Goal: Transaction & Acquisition: Purchase product/service

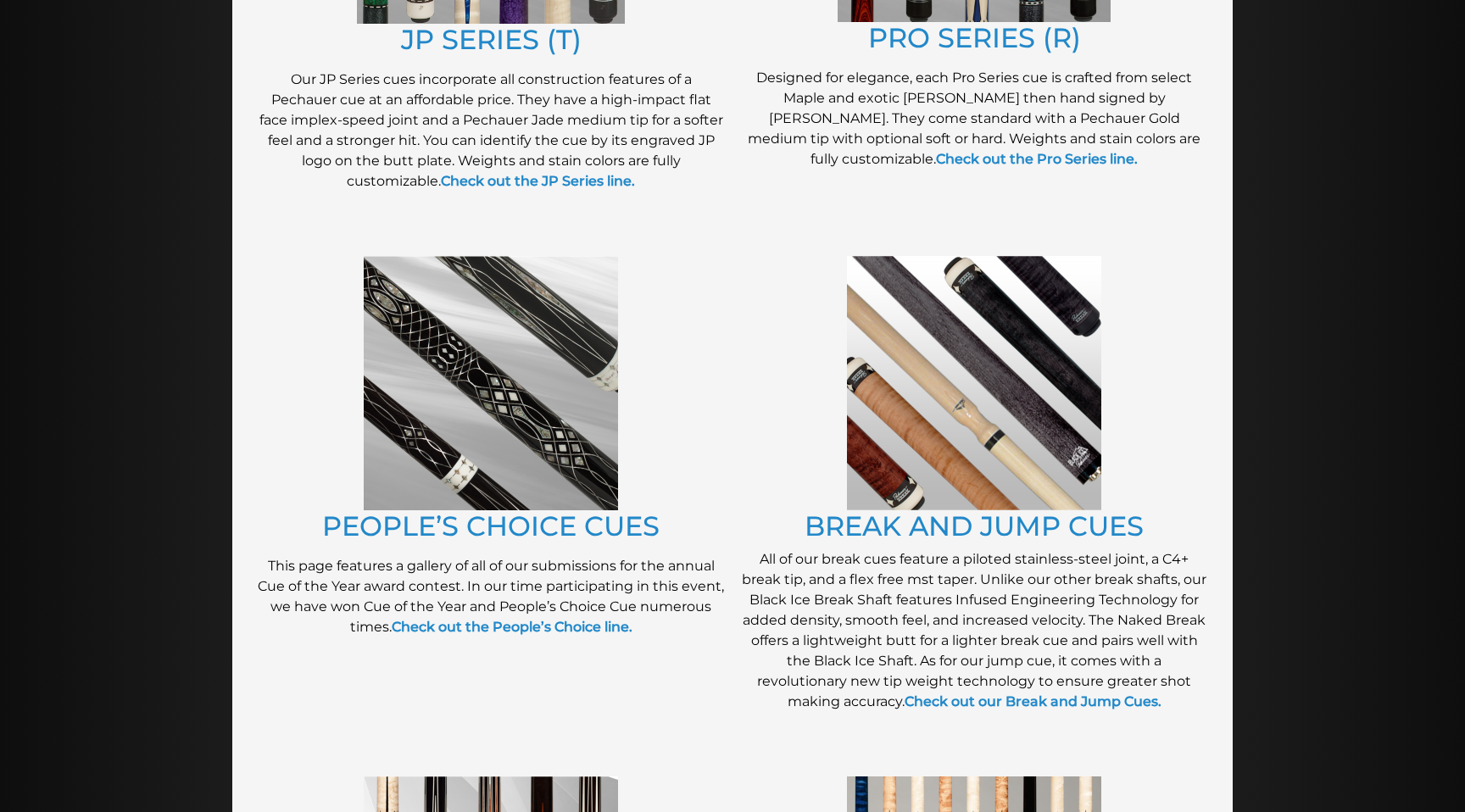
scroll to position [1173, 0]
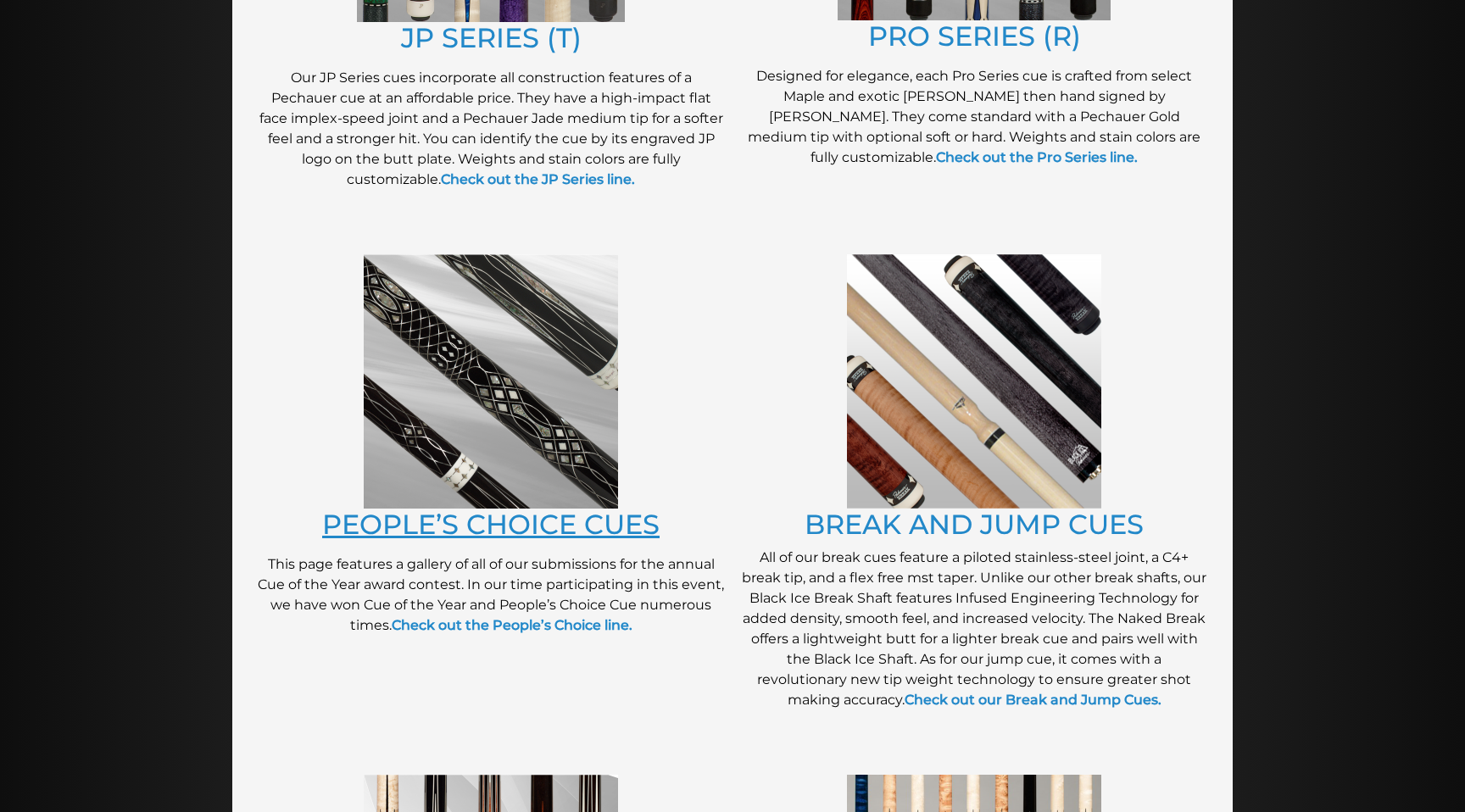
click at [483, 525] on link "PEOPLE’S CHOICE CUES" at bounding box center [490, 524] width 338 height 33
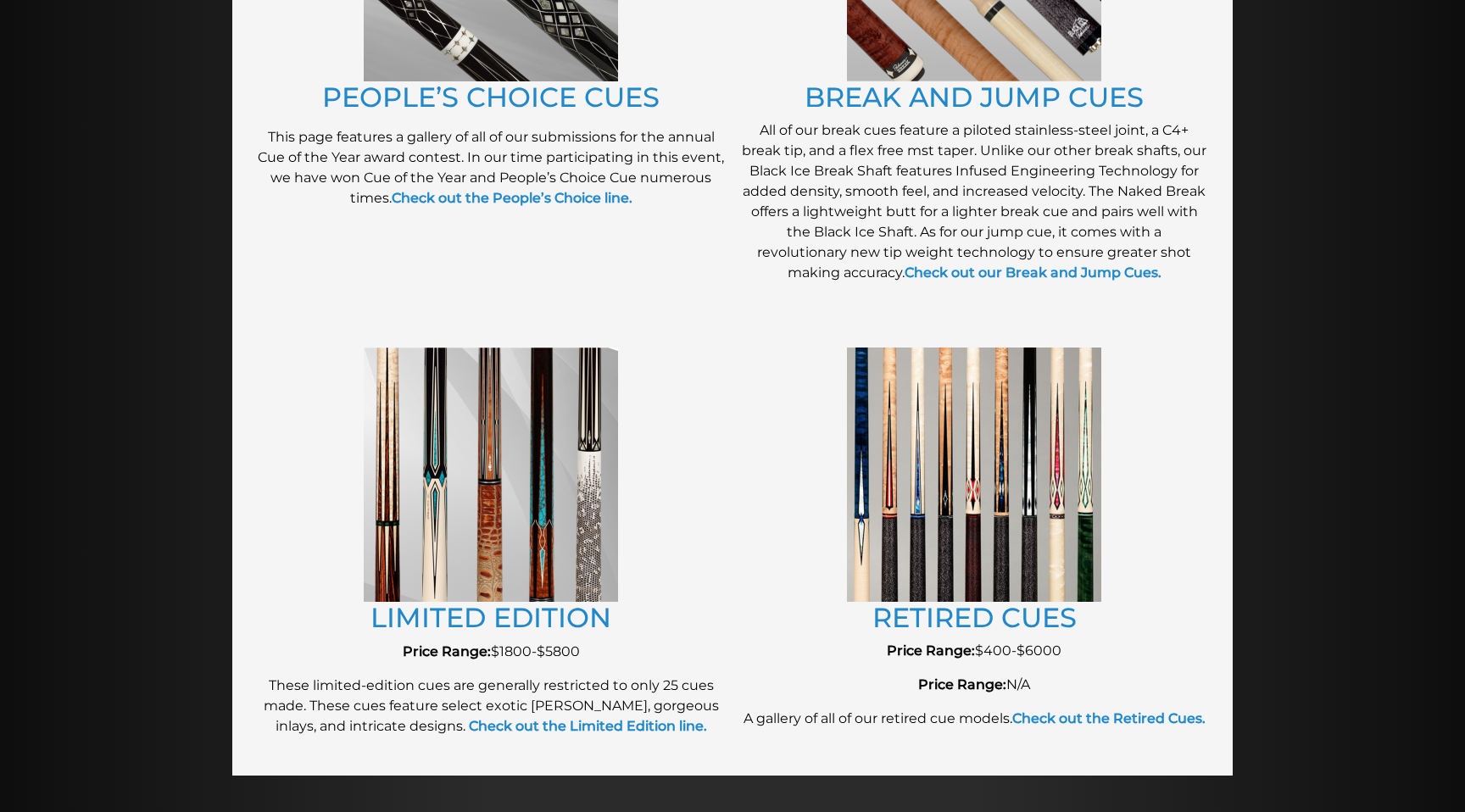
scroll to position [1604, 0]
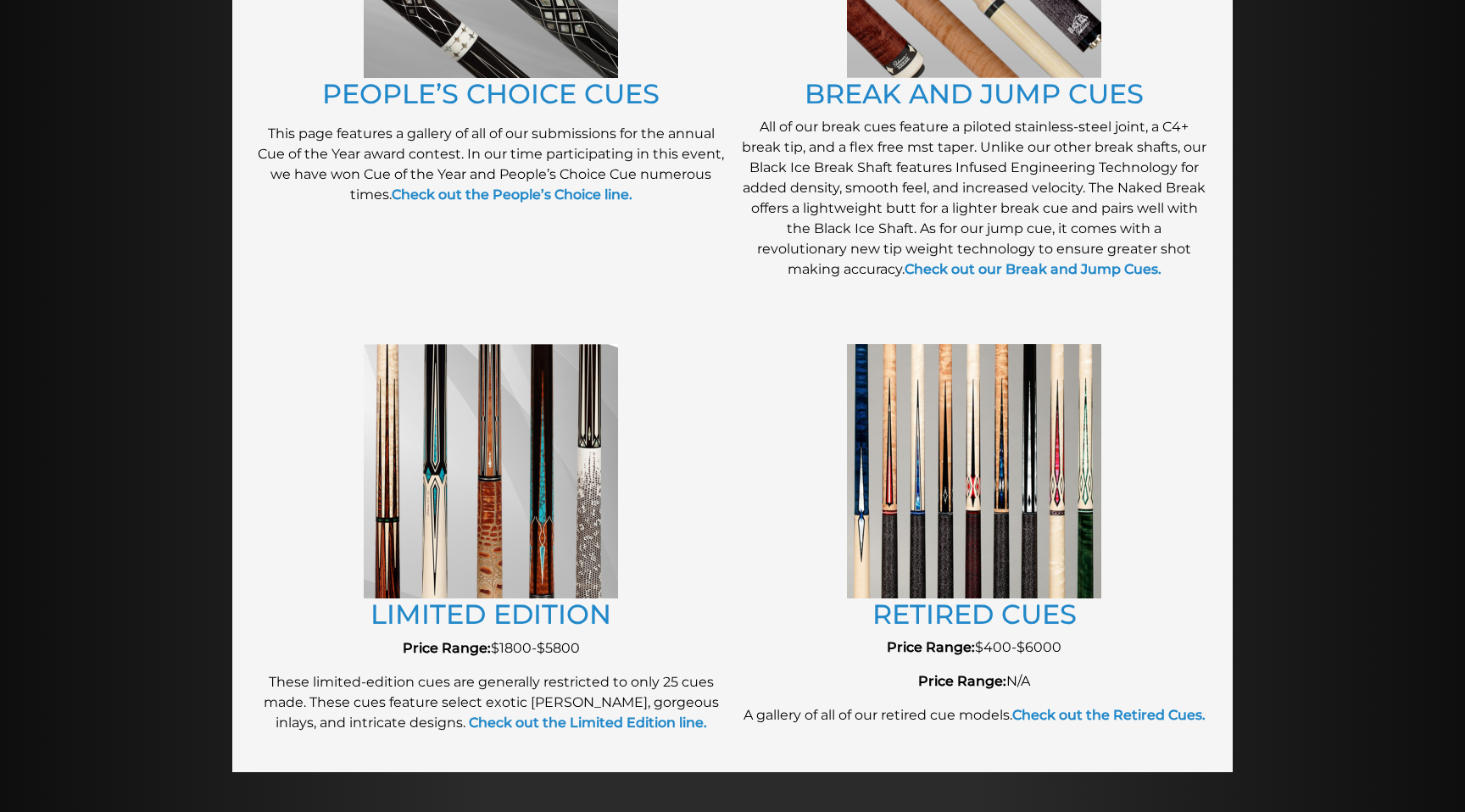
click at [565, 506] on img at bounding box center [491, 472] width 255 height 255
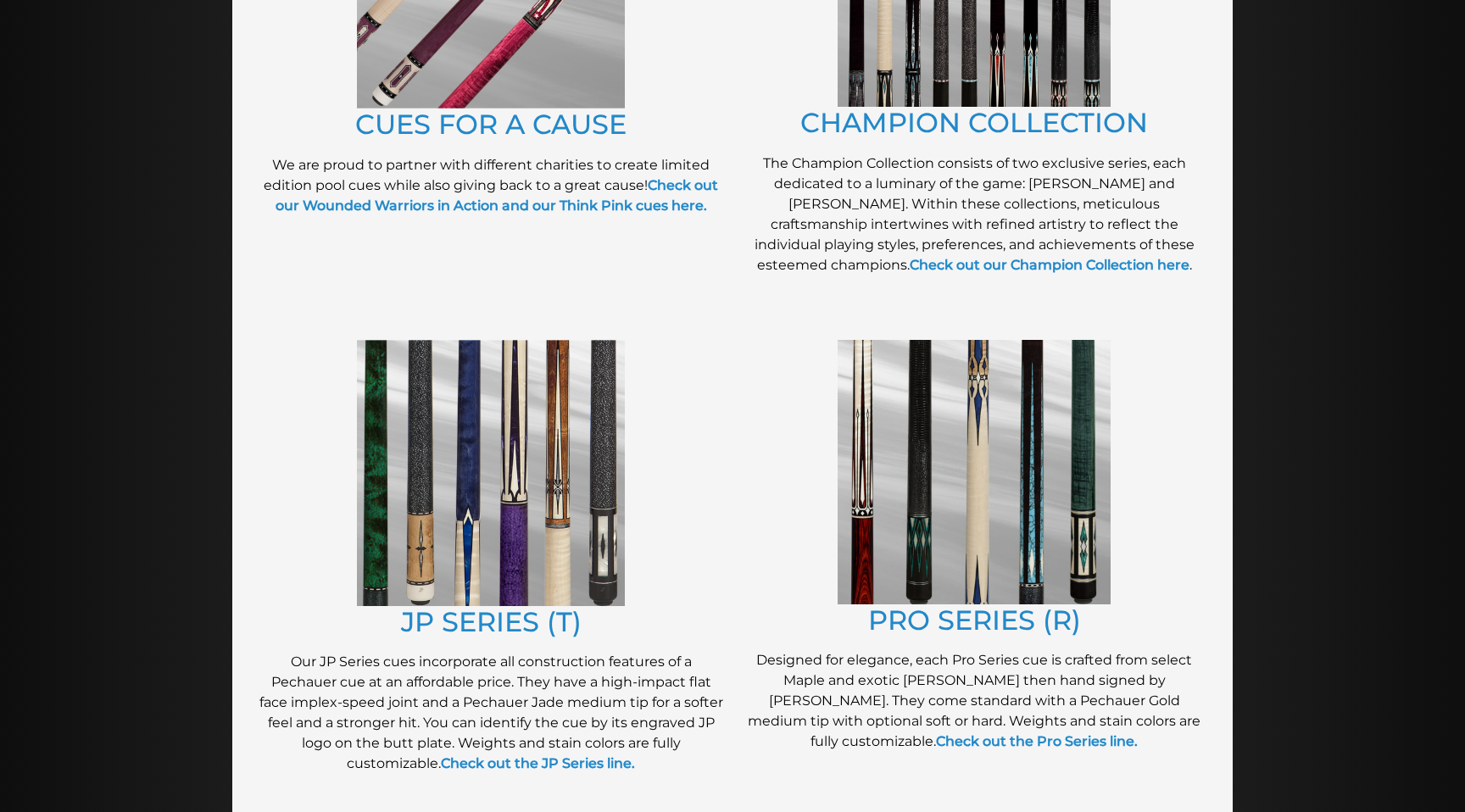
scroll to position [583, 0]
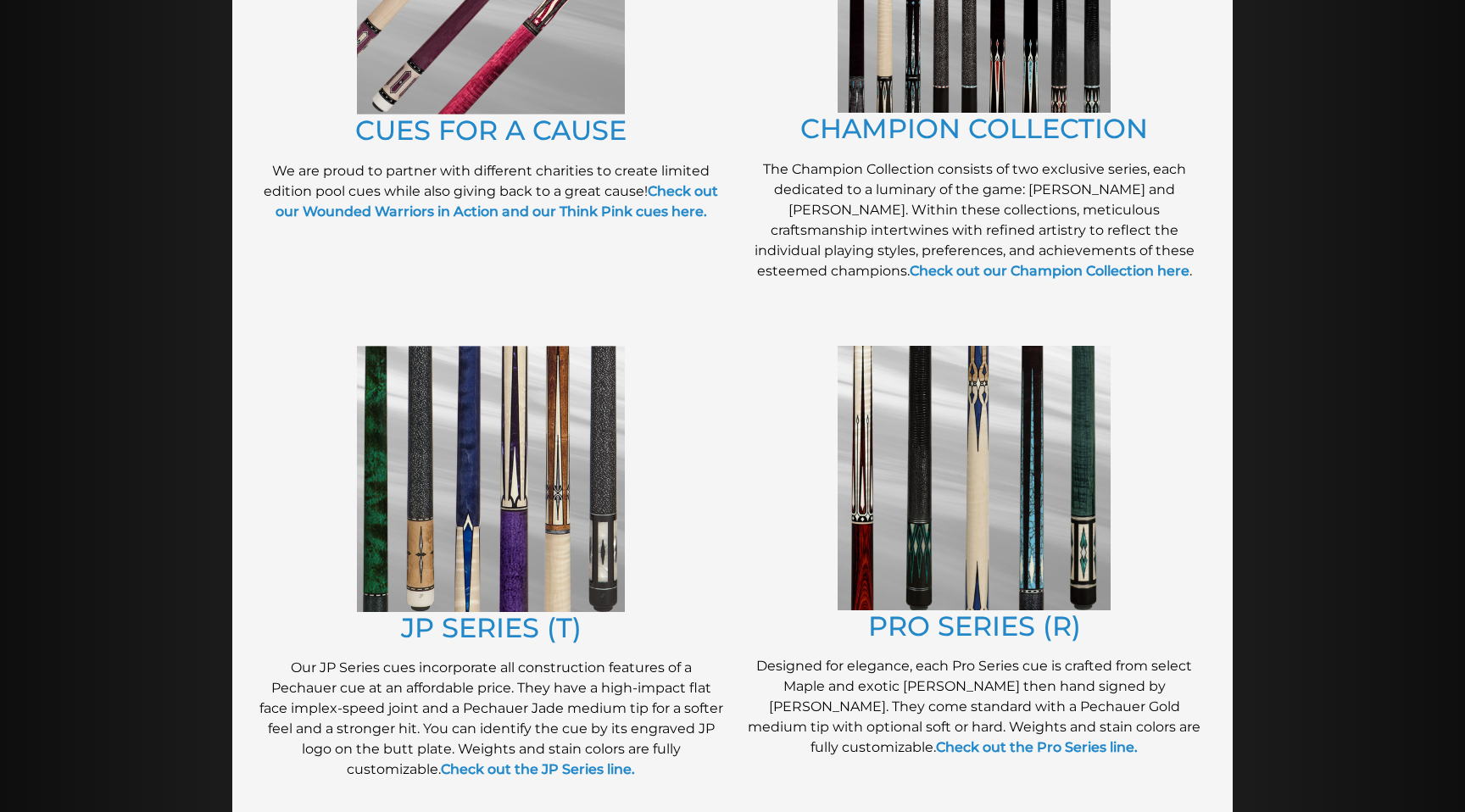
click at [900, 558] on img at bounding box center [974, 477] width 273 height 264
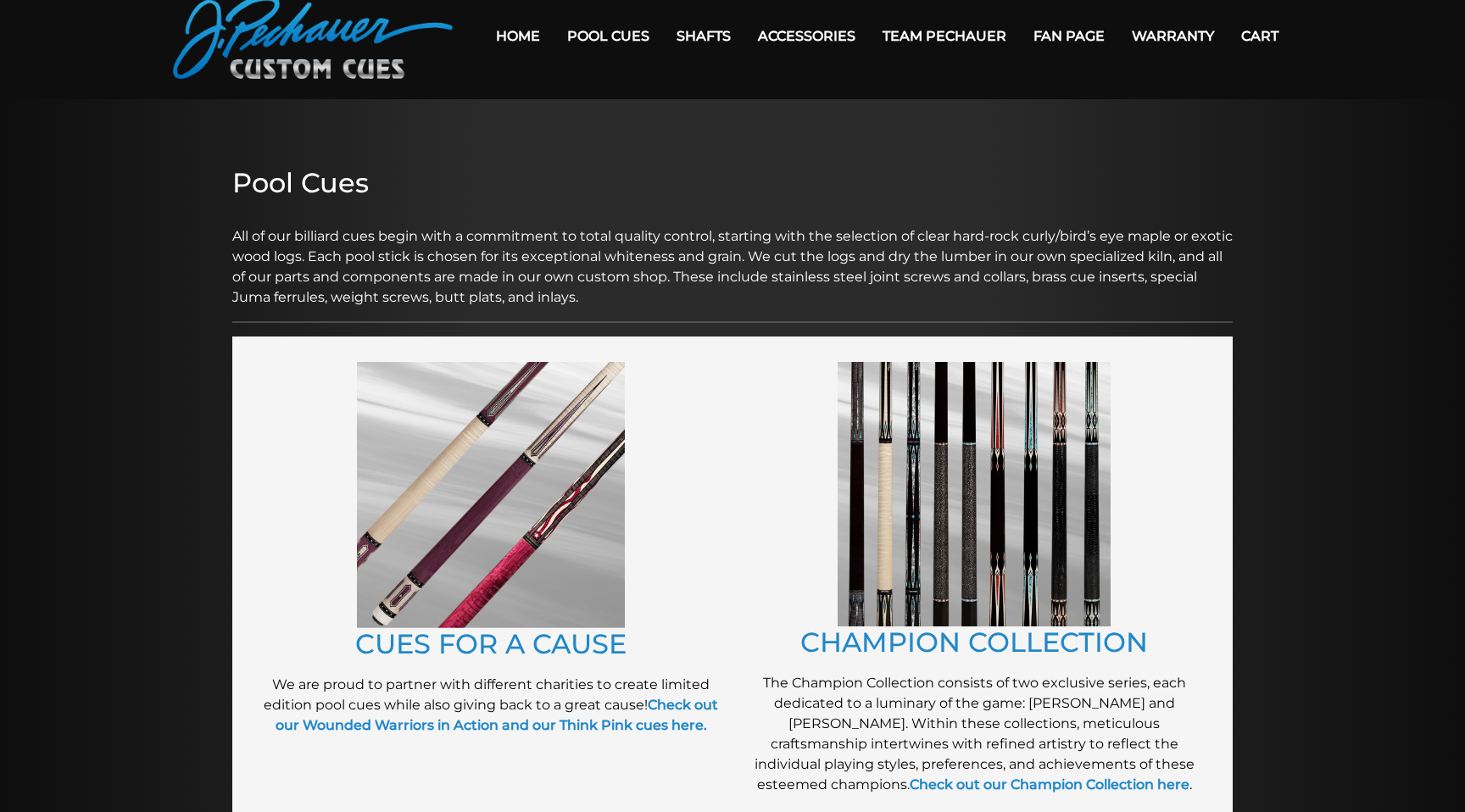
scroll to position [41, 0]
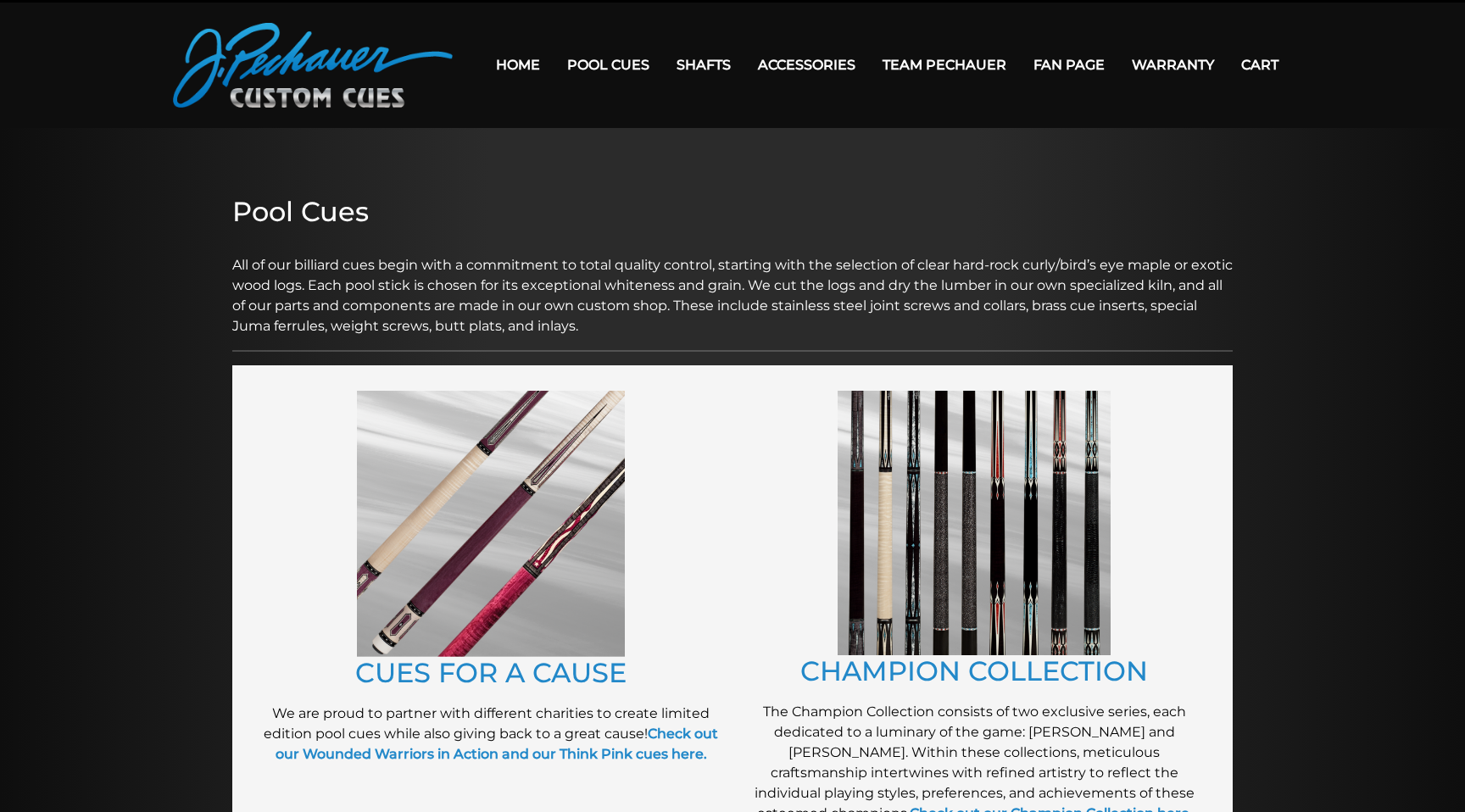
click at [892, 547] on img at bounding box center [974, 522] width 273 height 264
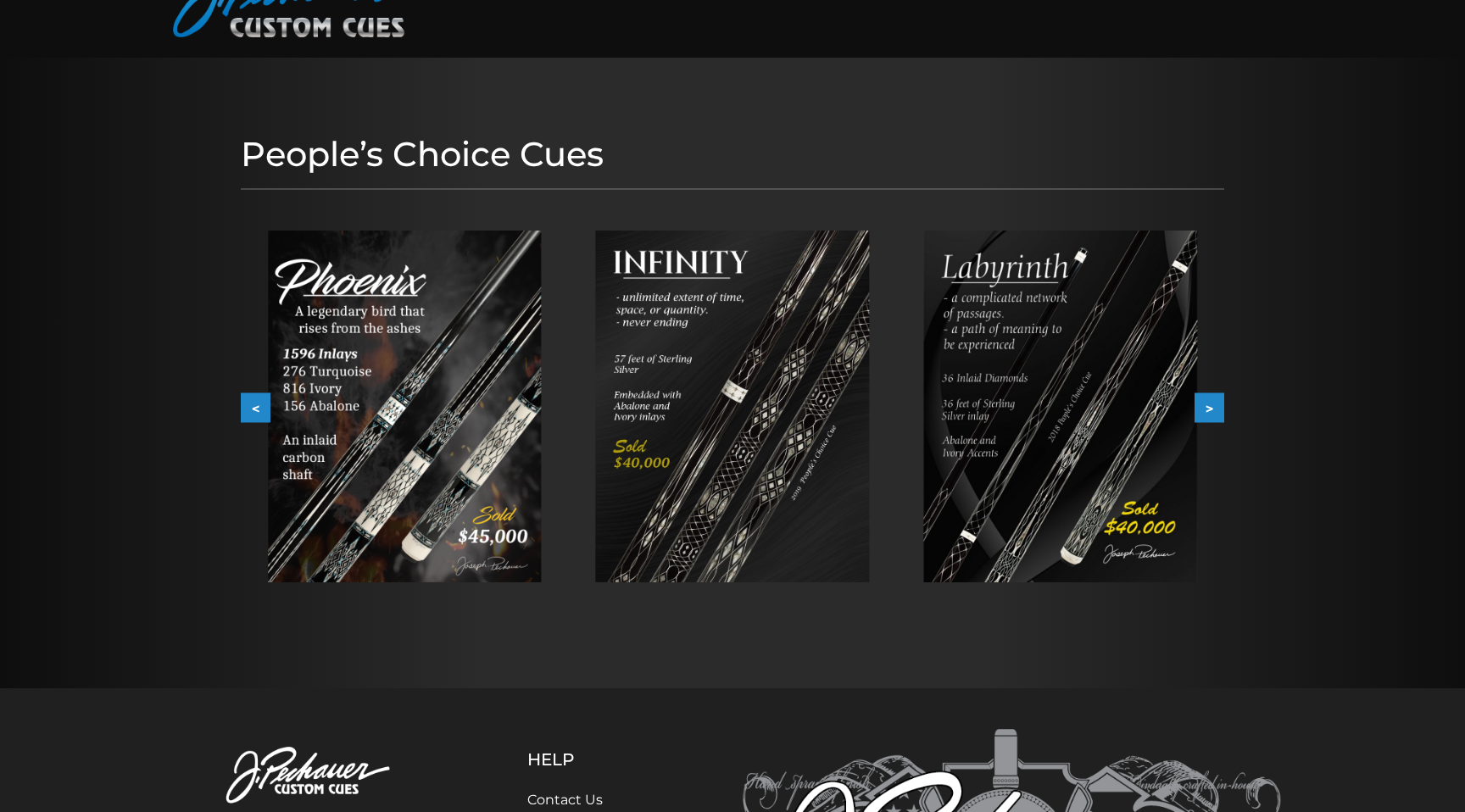
scroll to position [112, 0]
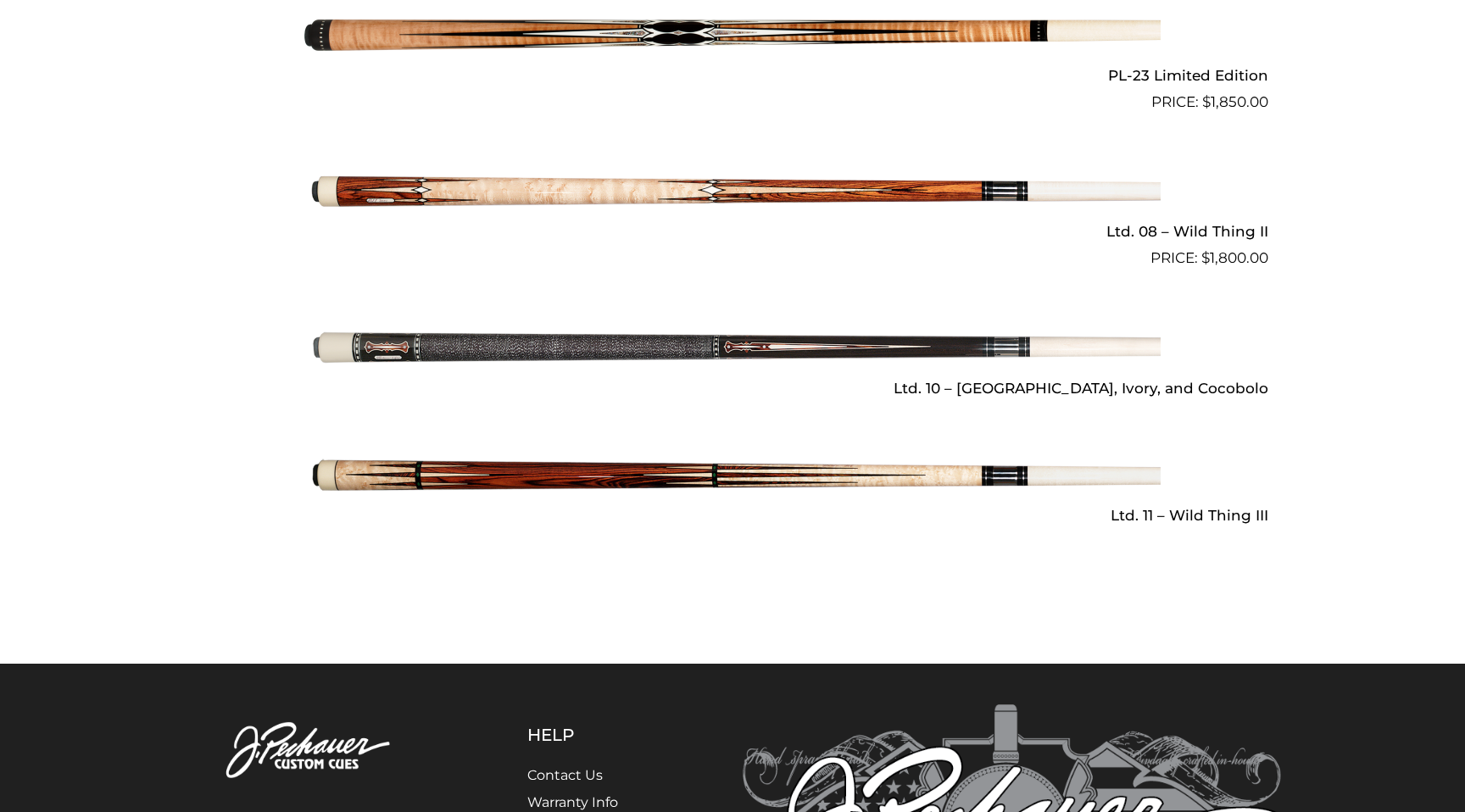
scroll to position [2516, 0]
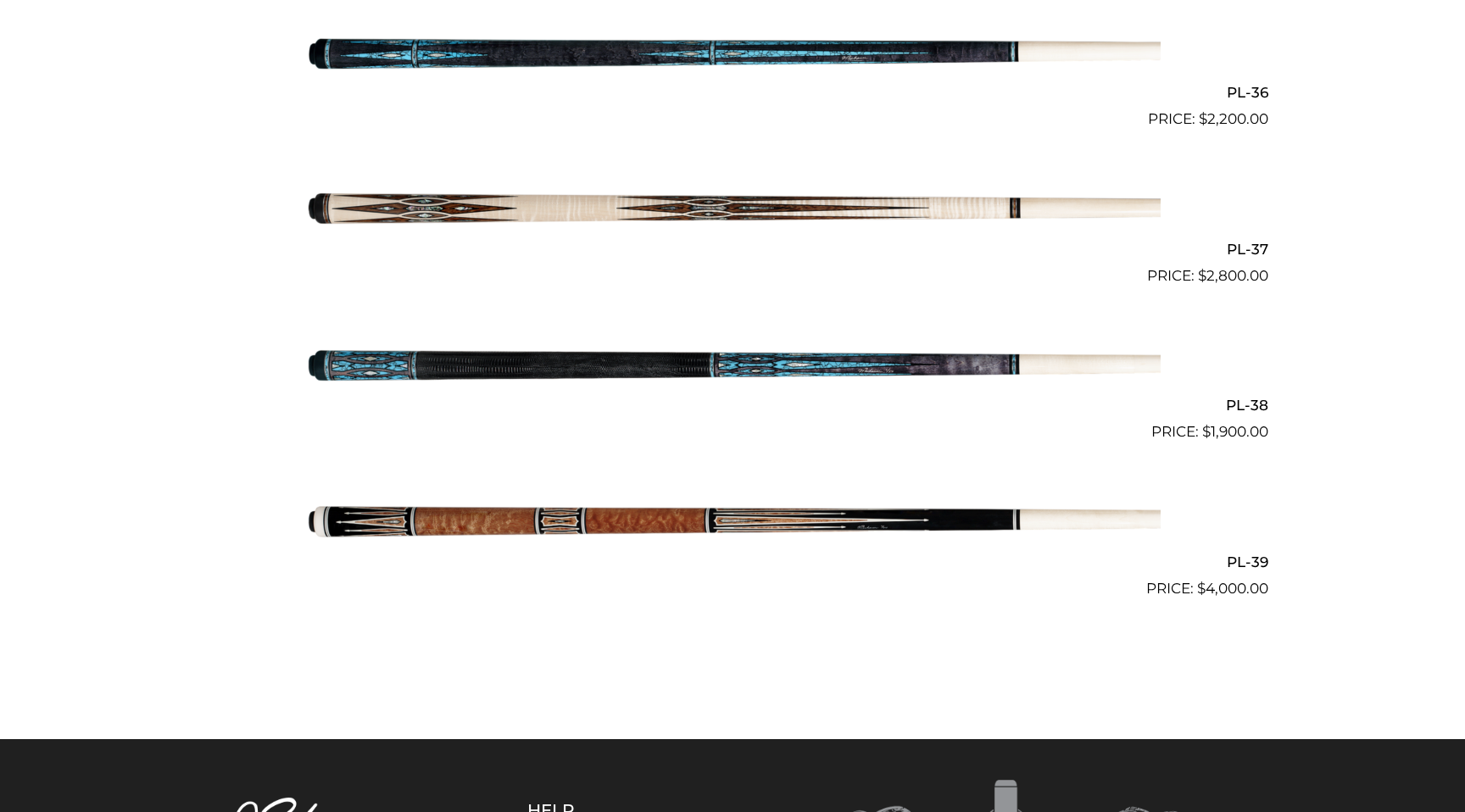
scroll to position [4943, 0]
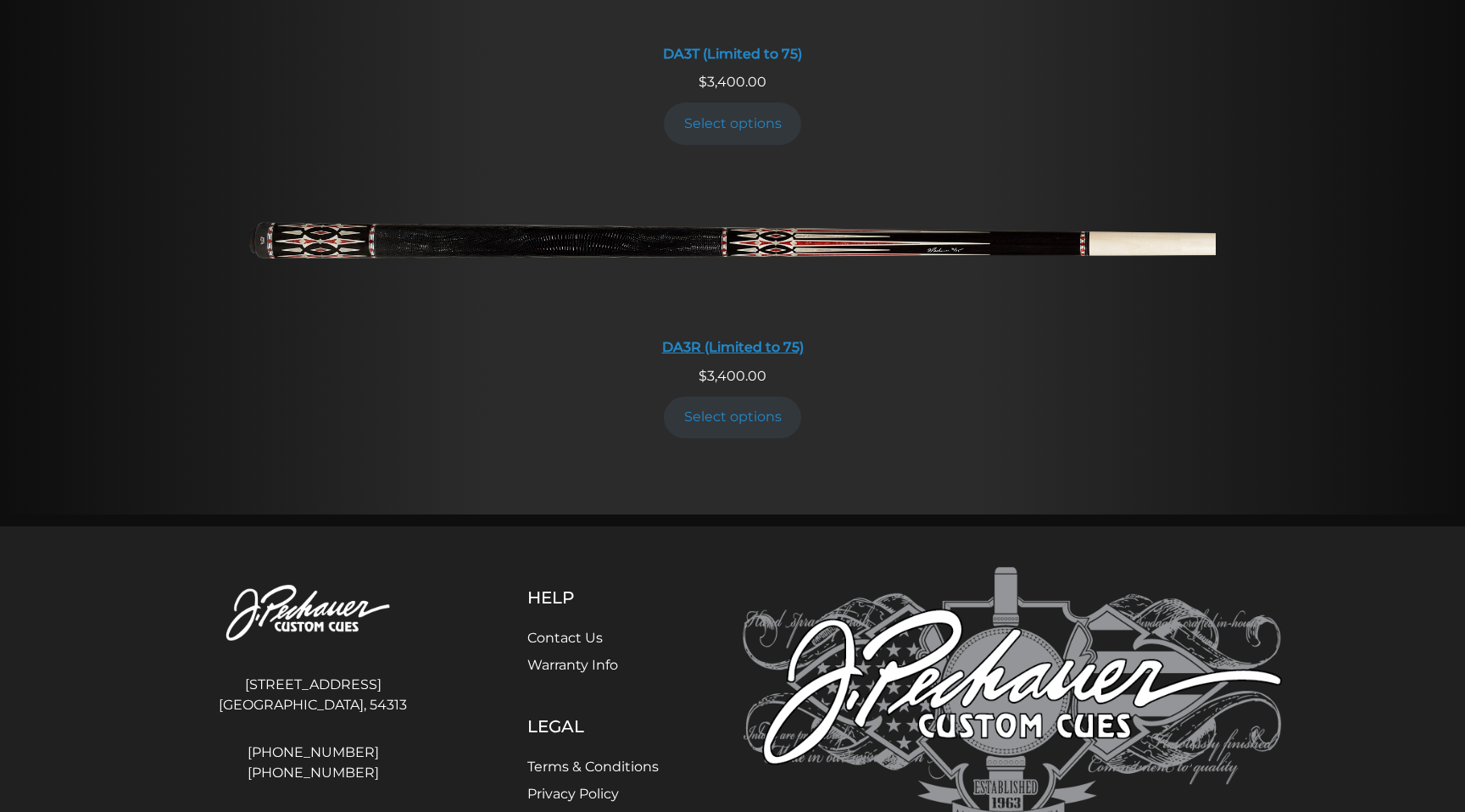
scroll to position [3274, 0]
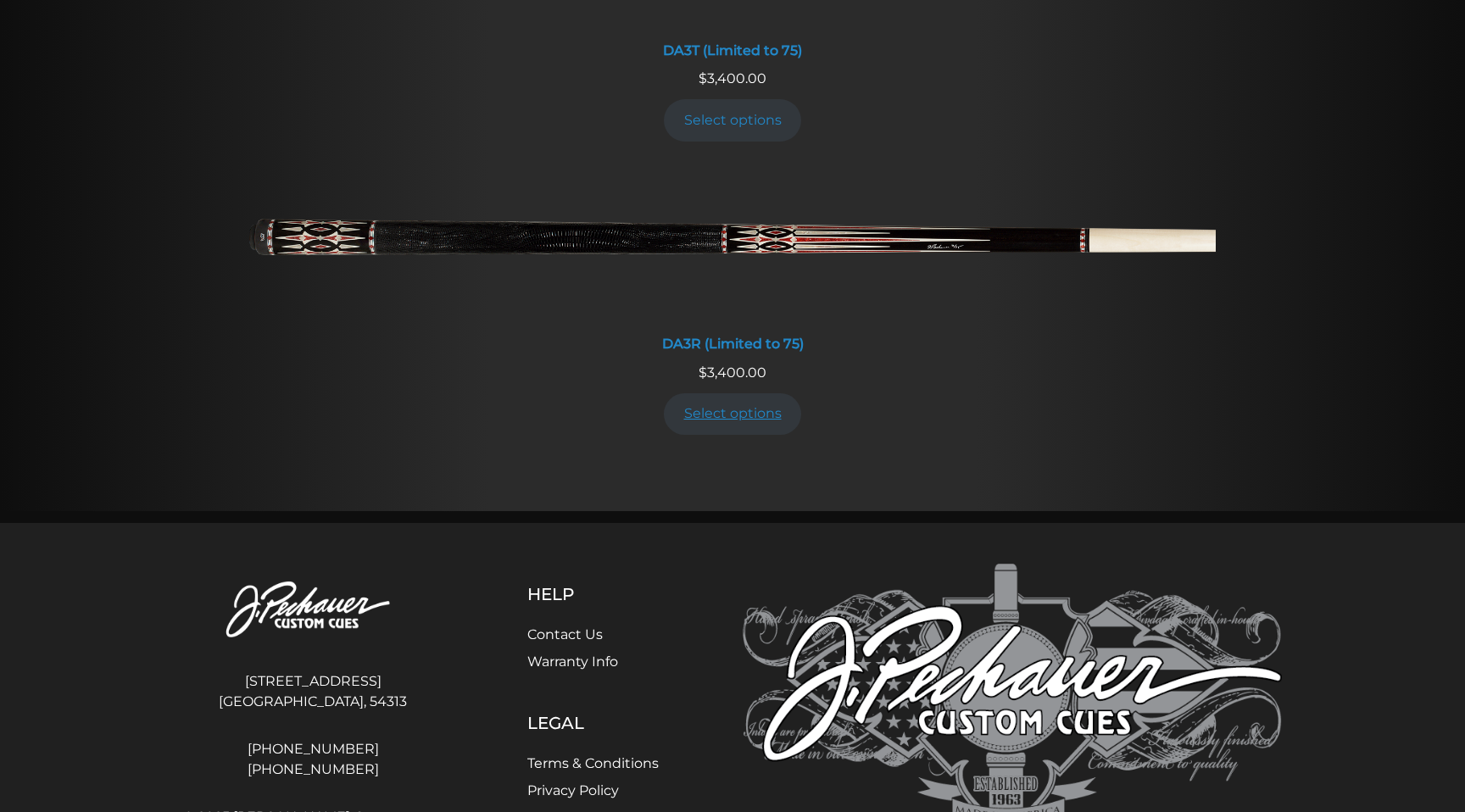
click at [707, 405] on link "Select options" at bounding box center [732, 414] width 137 height 42
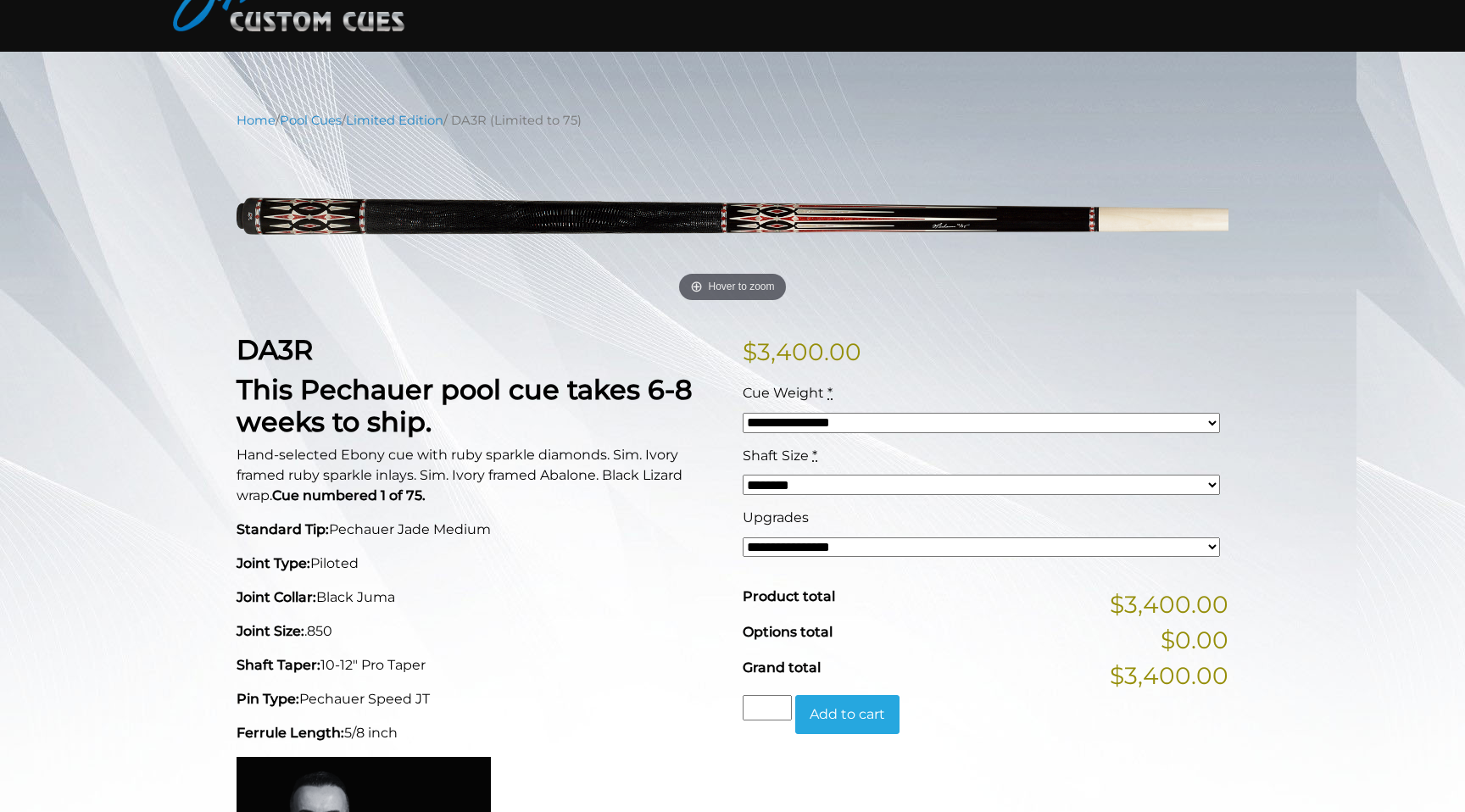
scroll to position [139, 0]
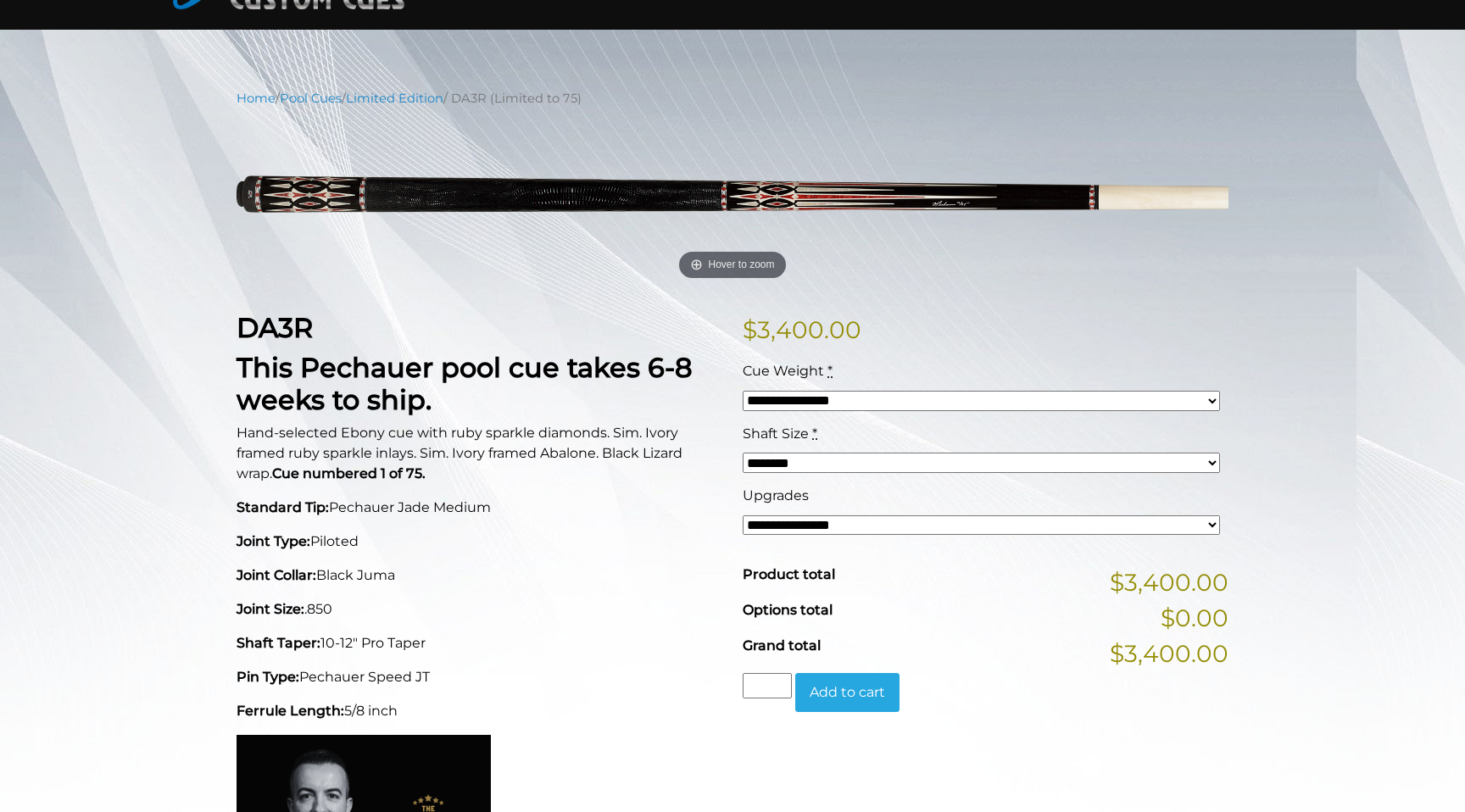
click at [806, 401] on select "**********" at bounding box center [981, 400] width 477 height 20
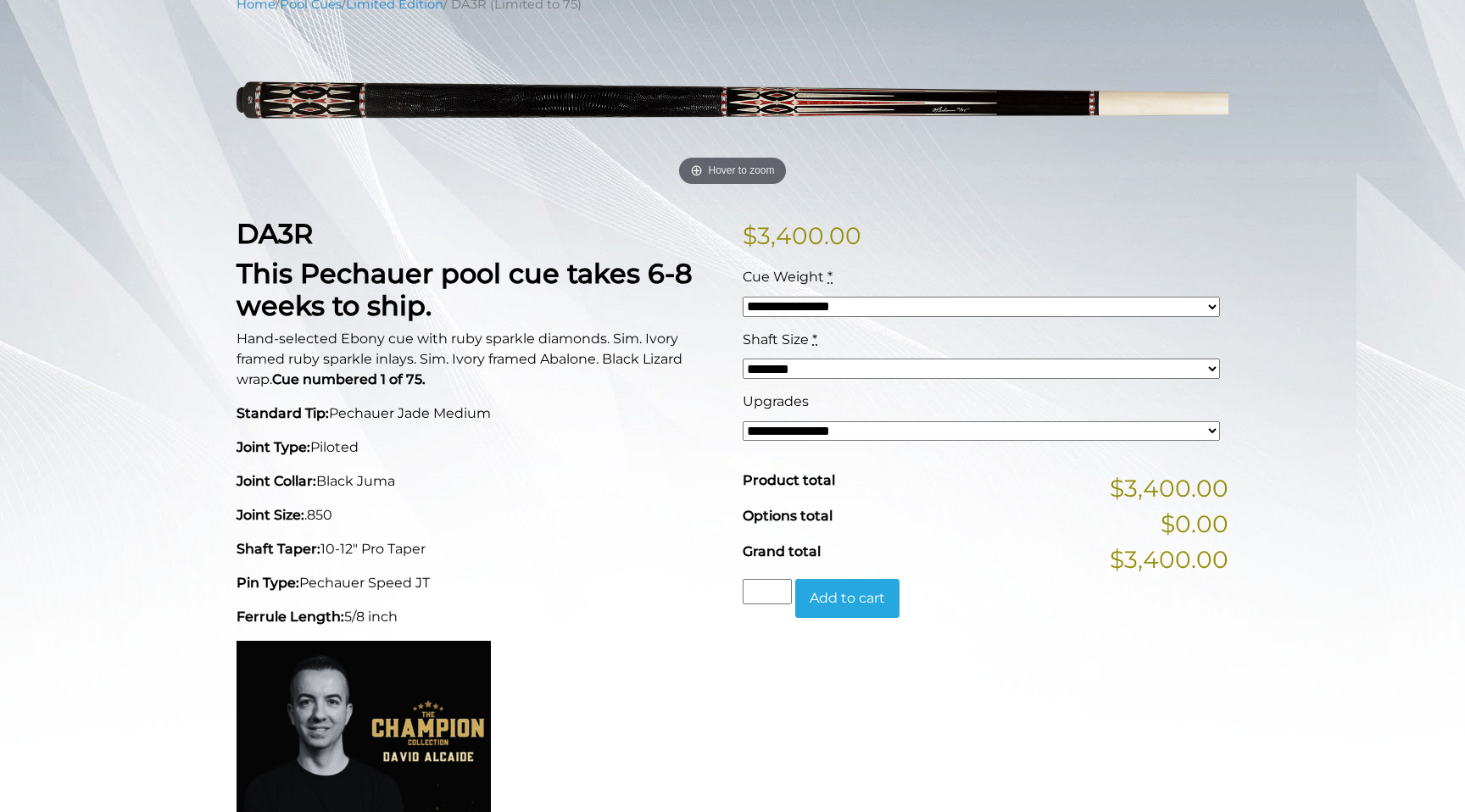
scroll to position [232, 0]
click at [806, 365] on select "******** ******** ******* ********" at bounding box center [981, 369] width 477 height 20
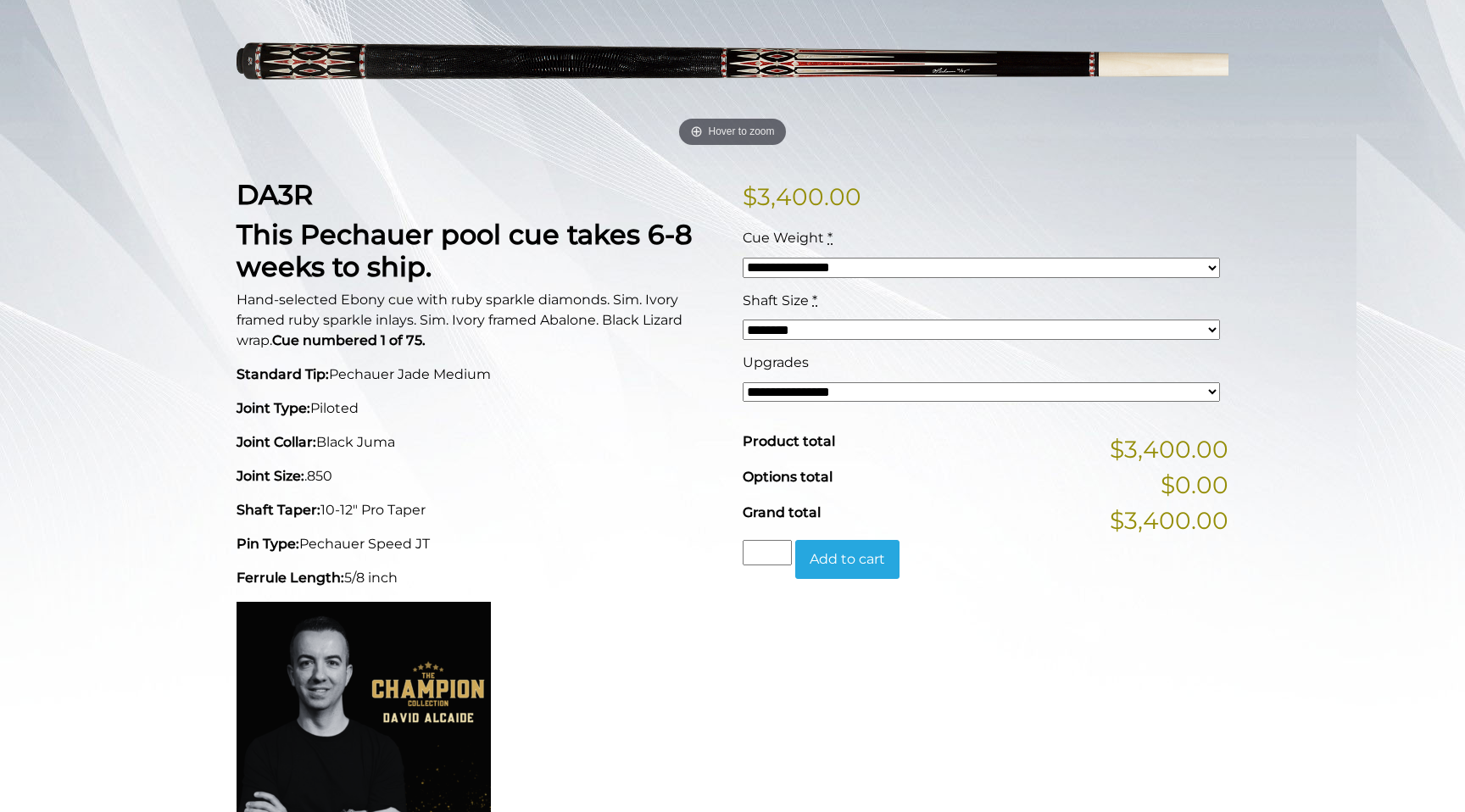
click at [787, 386] on select "**********" at bounding box center [981, 392] width 477 height 20
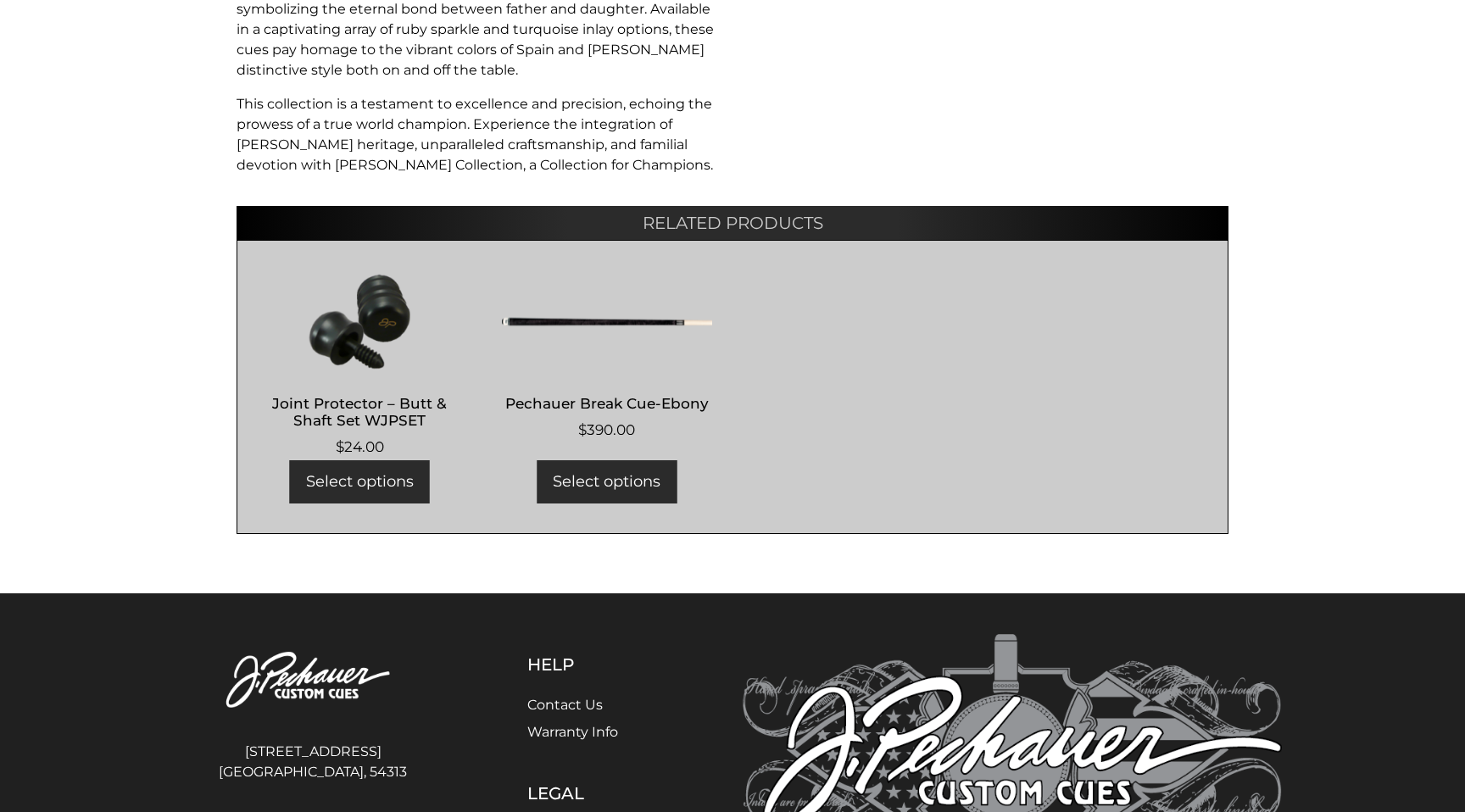
scroll to position [1331, 0]
